Goal: Transaction & Acquisition: Purchase product/service

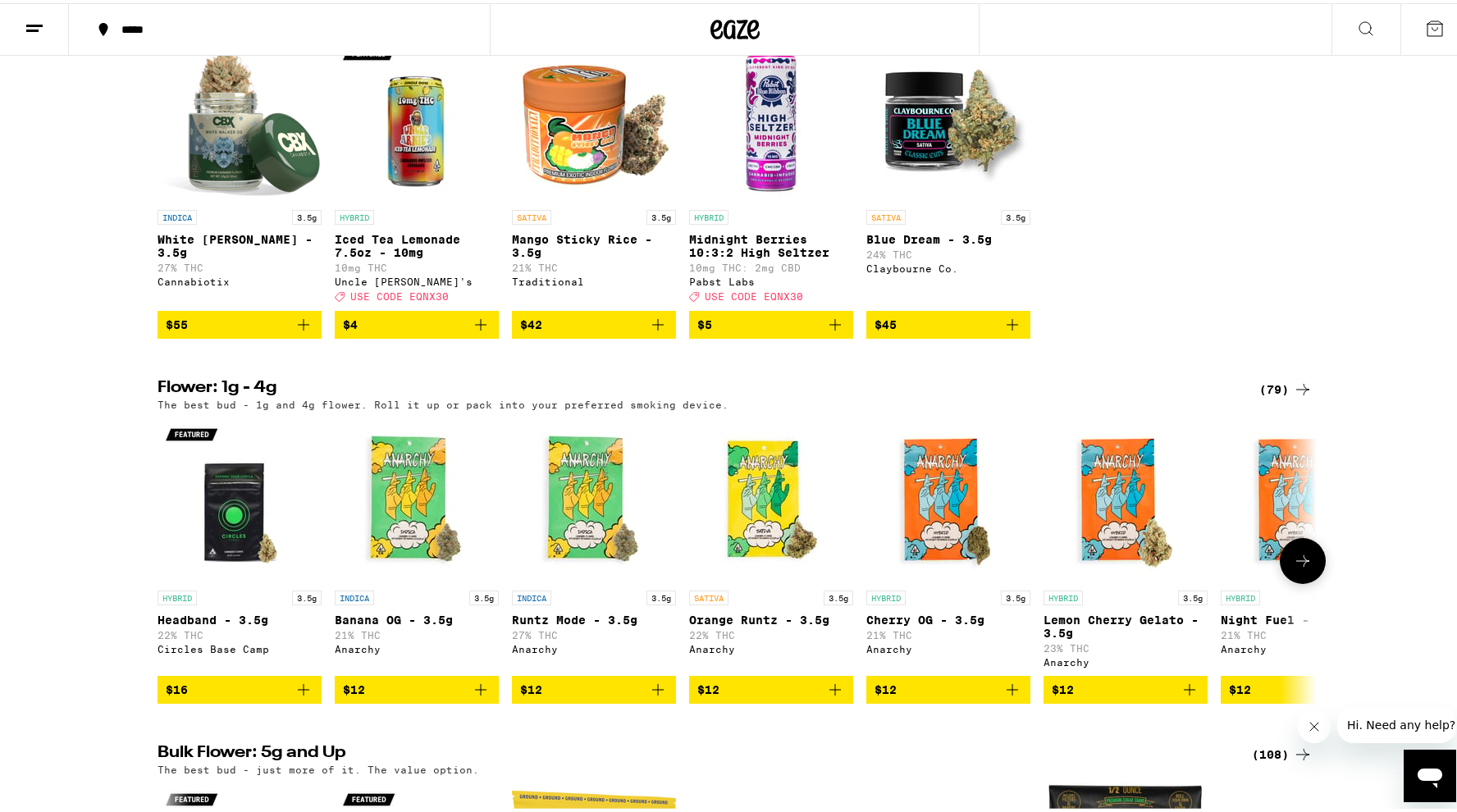
scroll to position [1361, 0]
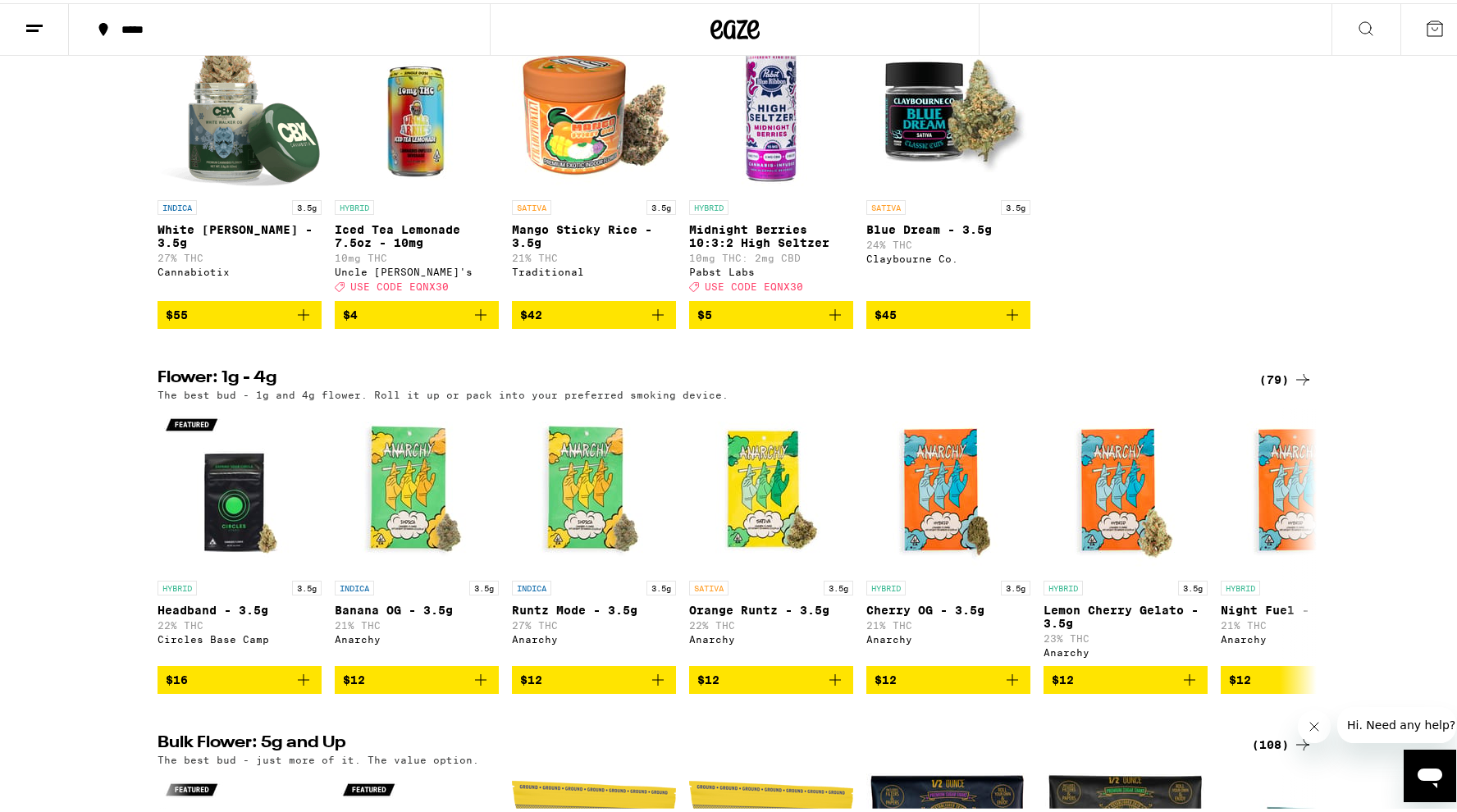
click at [1294, 386] on icon at bounding box center [1303, 376] width 20 height 20
